Goal: Communication & Community: Answer question/provide support

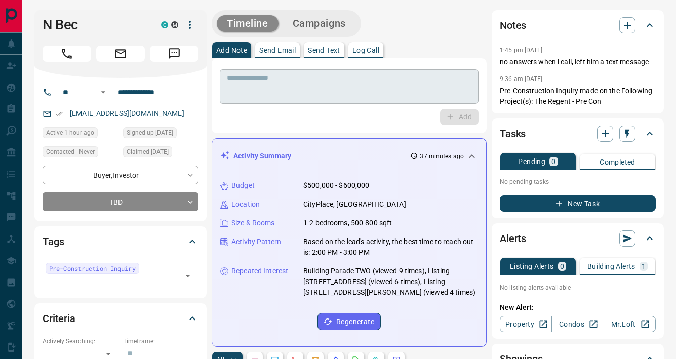
click at [349, 76] on textarea at bounding box center [349, 87] width 244 height 26
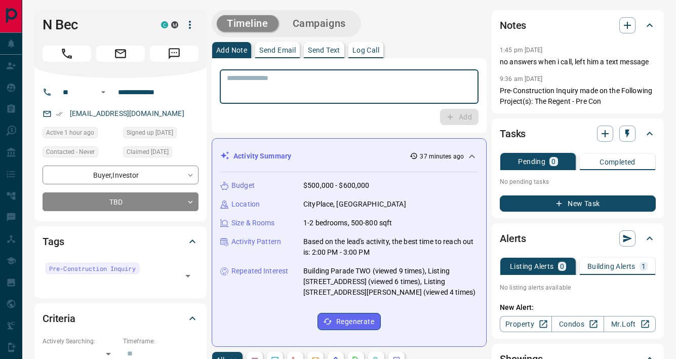
click at [336, 92] on textarea at bounding box center [349, 87] width 244 height 26
type textarea "*"
type textarea "*********"
click at [449, 114] on icon "button" at bounding box center [449, 116] width 9 height 9
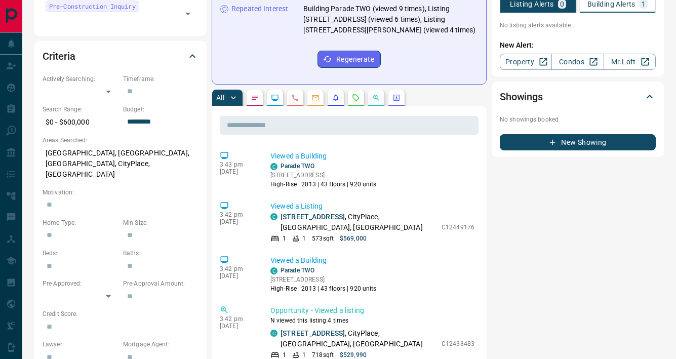
scroll to position [264, 0]
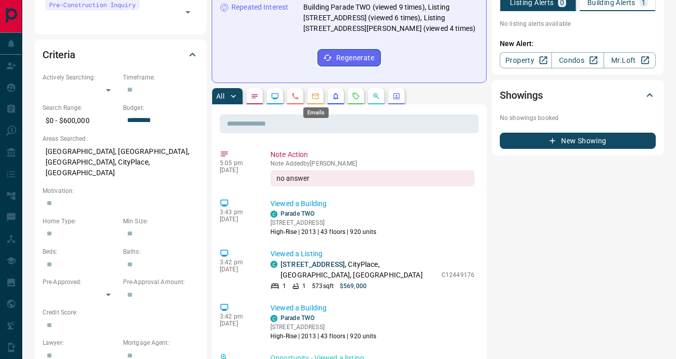
click at [319, 96] on icon "Emails" at bounding box center [315, 96] width 8 height 8
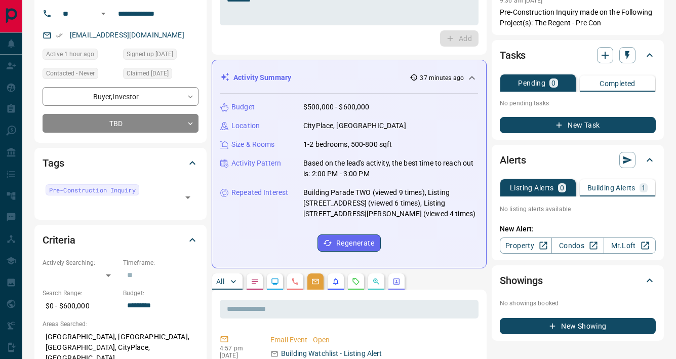
scroll to position [0, 0]
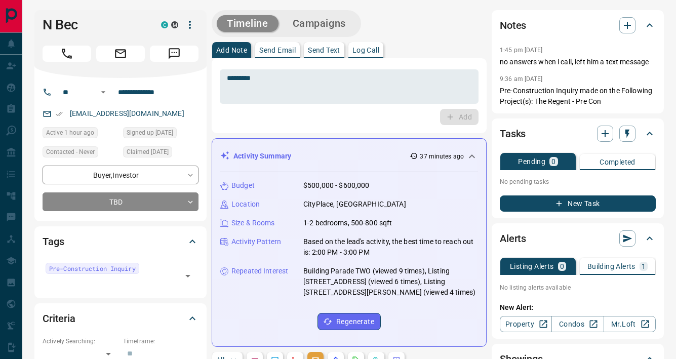
click at [274, 53] on p "Send Email" at bounding box center [277, 50] width 36 height 7
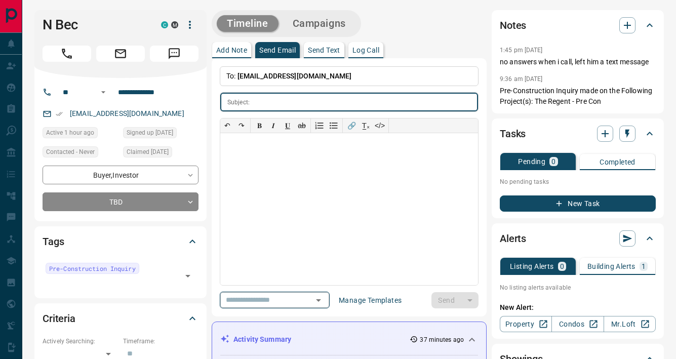
click at [265, 299] on input "text" at bounding box center [260, 300] width 77 height 13
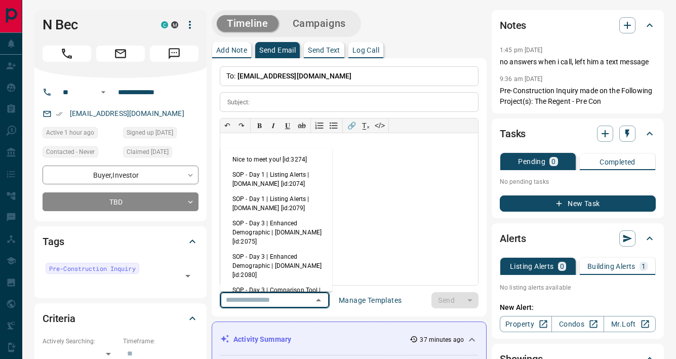
click at [240, 164] on li "Nice to meet you! [id:3274]" at bounding box center [276, 159] width 112 height 15
type input "**********"
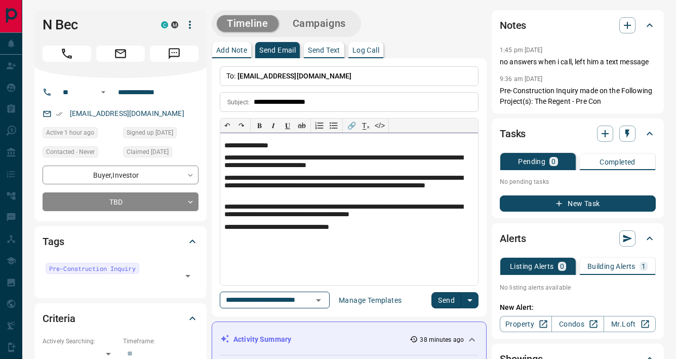
click at [387, 207] on p "**********" at bounding box center [349, 211] width 250 height 16
click at [452, 301] on button "Send" at bounding box center [446, 300] width 30 height 16
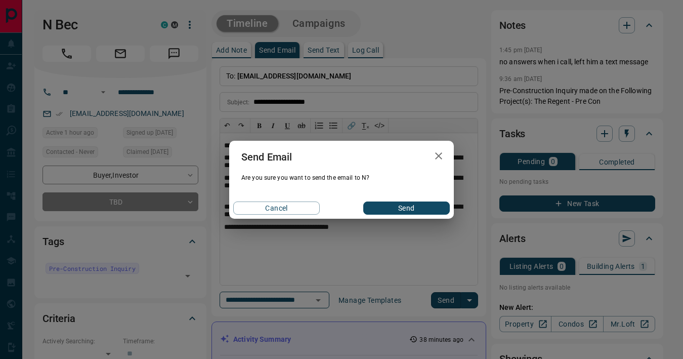
click at [395, 209] on button "Send" at bounding box center [406, 207] width 87 height 13
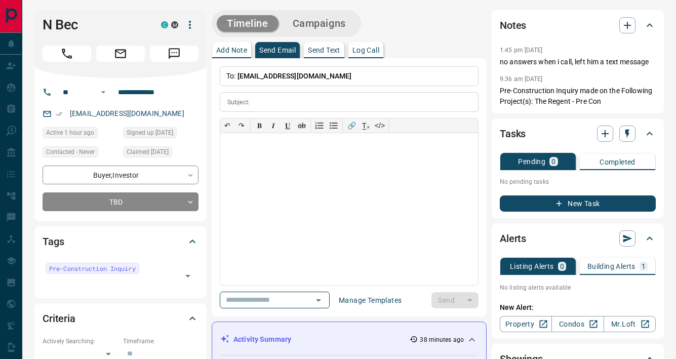
click at [389, 28] on div "Timeline Campaigns" at bounding box center [349, 23] width 275 height 27
